Goal: Information Seeking & Learning: Find specific fact

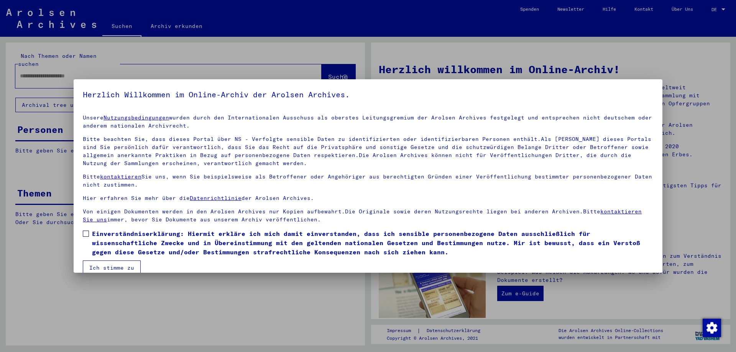
drag, startPoint x: 0, startPoint y: 0, endPoint x: 37, endPoint y: 68, distance: 77.5
click at [36, 68] on div at bounding box center [368, 176] width 736 height 352
click at [85, 233] on span at bounding box center [86, 234] width 6 height 6
click at [98, 266] on button "Ich stimme zu" at bounding box center [112, 268] width 58 height 15
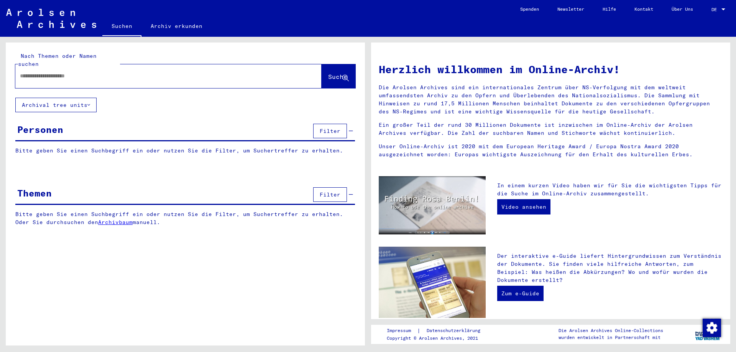
click at [53, 72] on input "text" at bounding box center [159, 76] width 279 height 8
type input "**********"
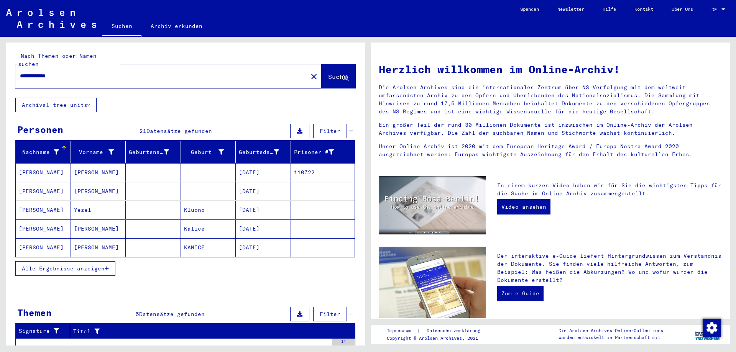
click at [250, 163] on mat-cell "[DATE]" at bounding box center [263, 172] width 55 height 18
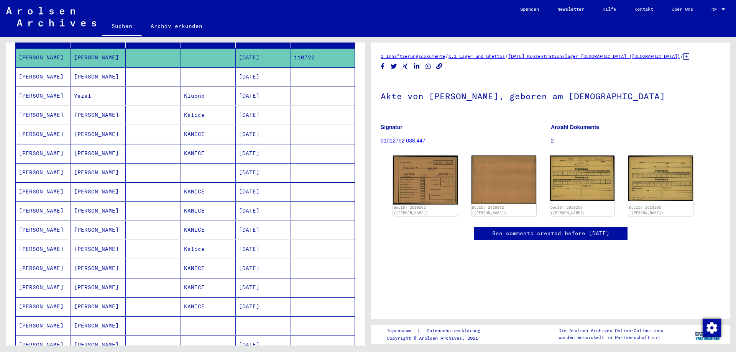
scroll to position [153, 0]
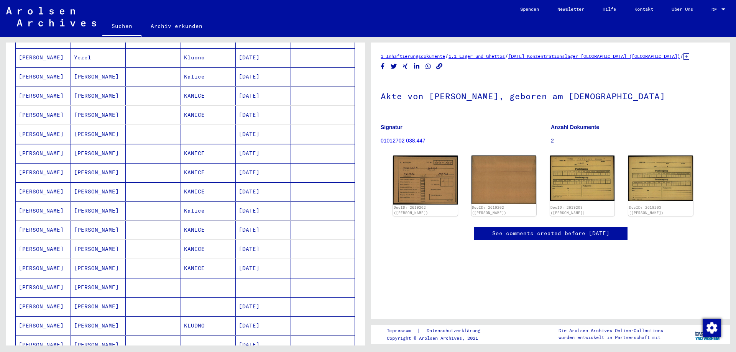
click at [267, 278] on mat-cell at bounding box center [263, 287] width 55 height 19
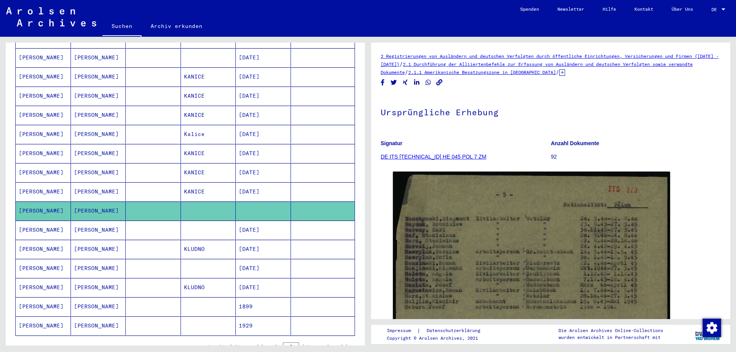
scroll to position [268, 0]
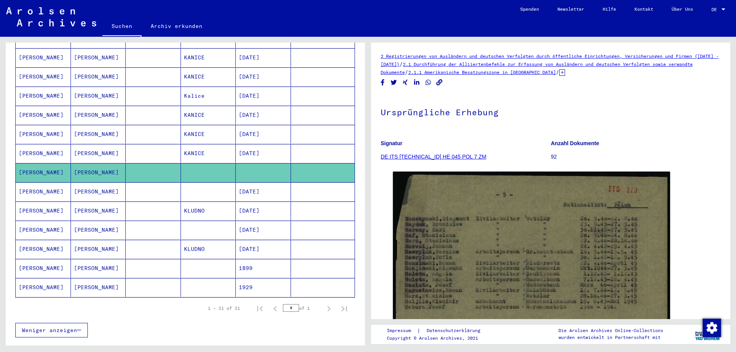
click at [258, 259] on mat-cell "1899" at bounding box center [263, 268] width 55 height 19
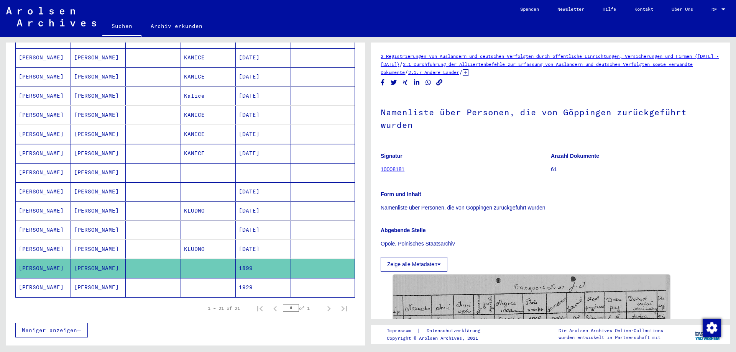
click at [257, 183] on mat-cell "[DATE]" at bounding box center [263, 191] width 55 height 19
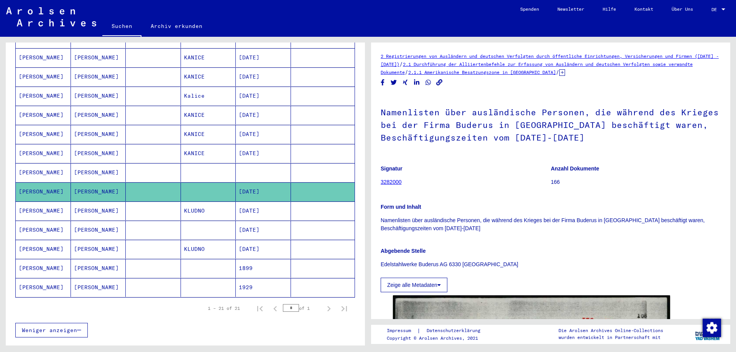
click at [247, 109] on mat-cell "[DATE]" at bounding box center [263, 115] width 55 height 19
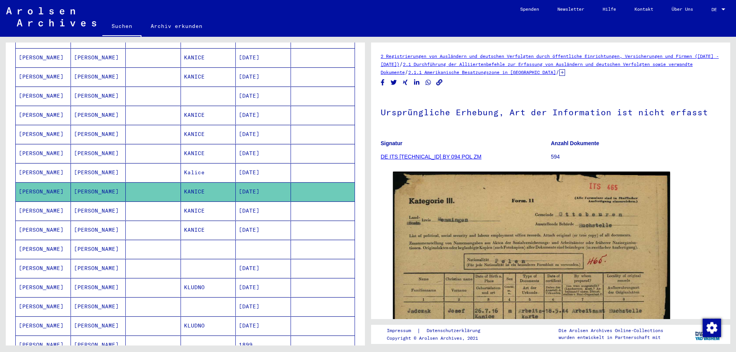
scroll to position [77, 0]
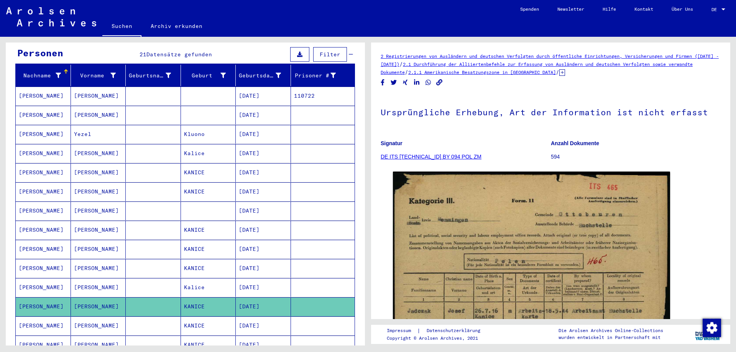
click at [257, 90] on mat-cell "[DATE]" at bounding box center [263, 96] width 55 height 19
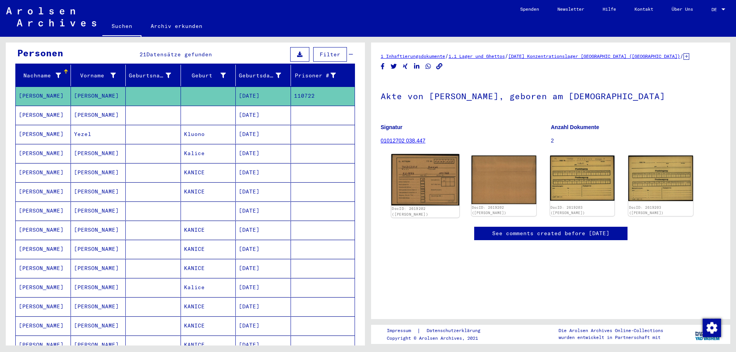
click at [428, 178] on img at bounding box center [425, 179] width 68 height 51
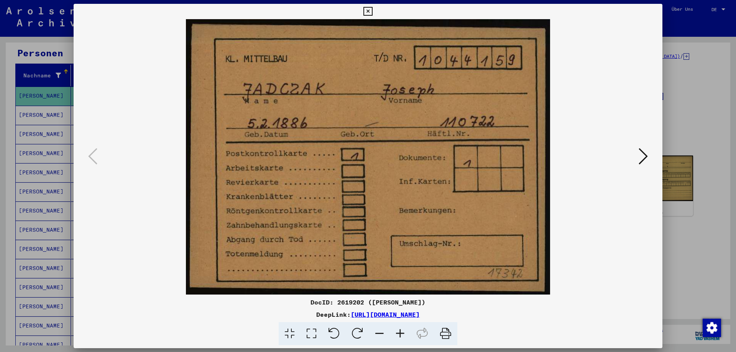
click at [698, 189] on div at bounding box center [368, 176] width 736 height 352
